Goal: Task Accomplishment & Management: Manage account settings

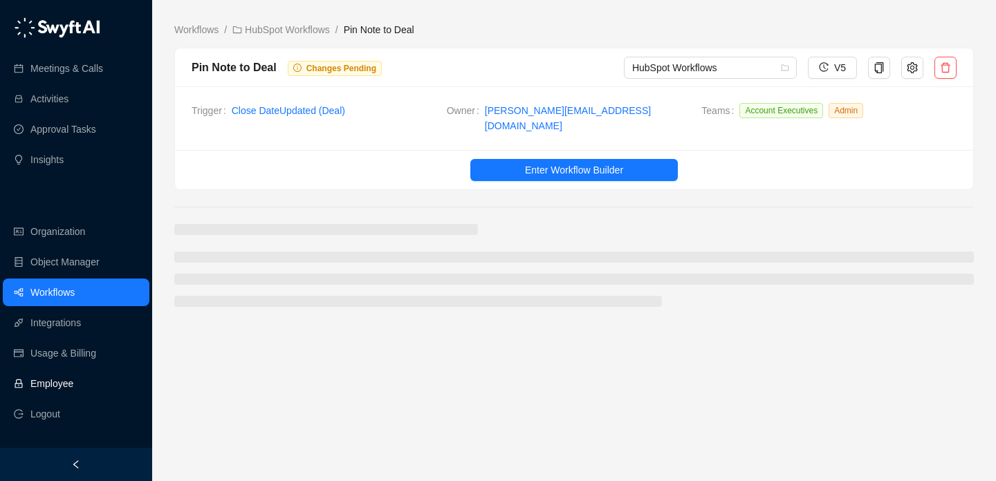
click at [73, 383] on link "Employee" at bounding box center [51, 384] width 43 height 28
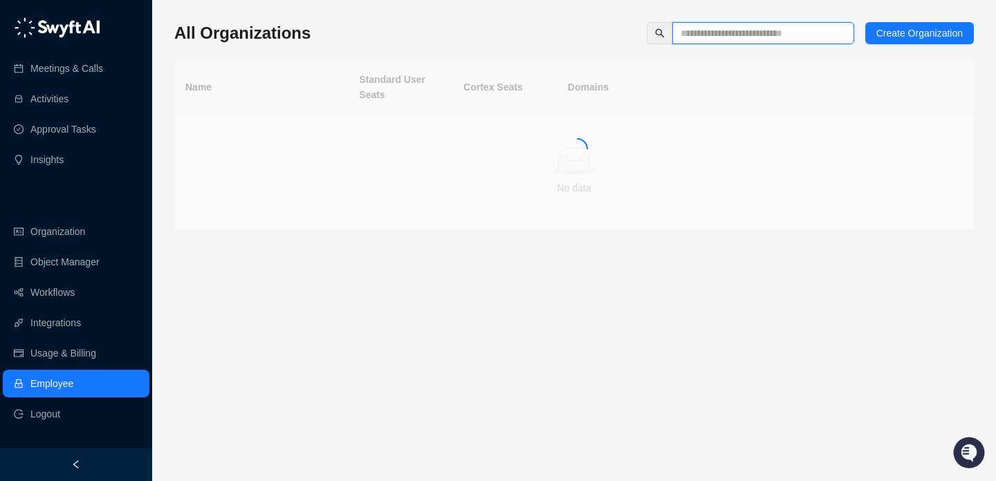
click at [745, 28] on input "text" at bounding box center [757, 33] width 154 height 15
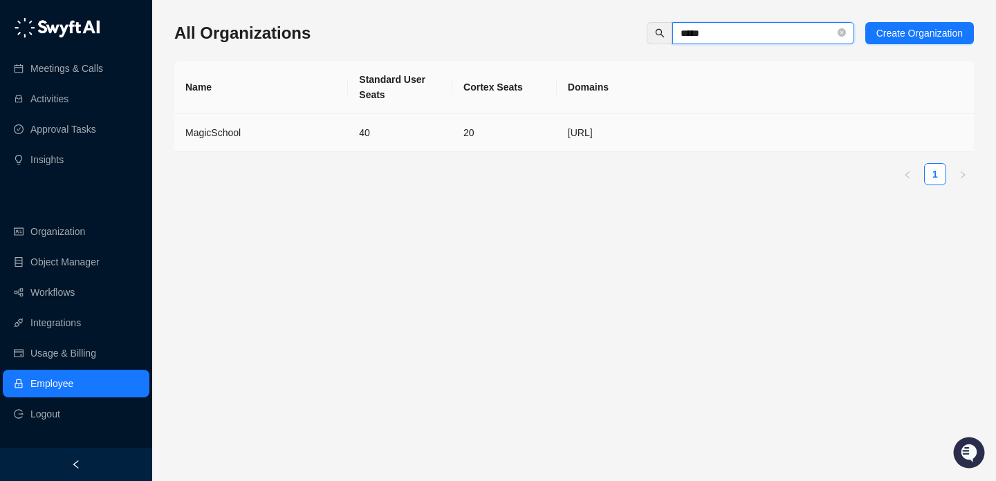
type input "*****"
click at [380, 149] on td "40" at bounding box center [400, 133] width 104 height 38
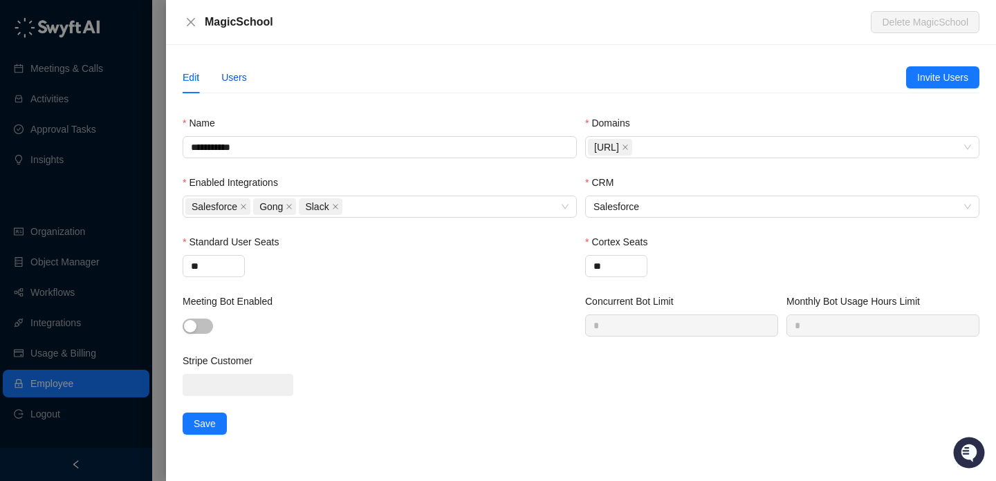
click at [246, 84] on div "Users" at bounding box center [234, 77] width 26 height 15
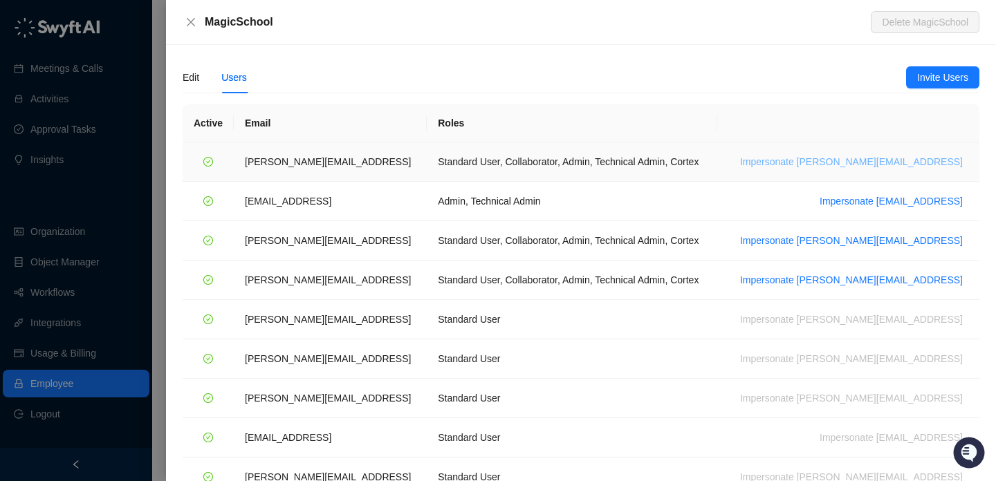
click at [849, 162] on span "Impersonate ana@magicschool.ai" at bounding box center [851, 161] width 223 height 15
